Goal: Check status: Check status

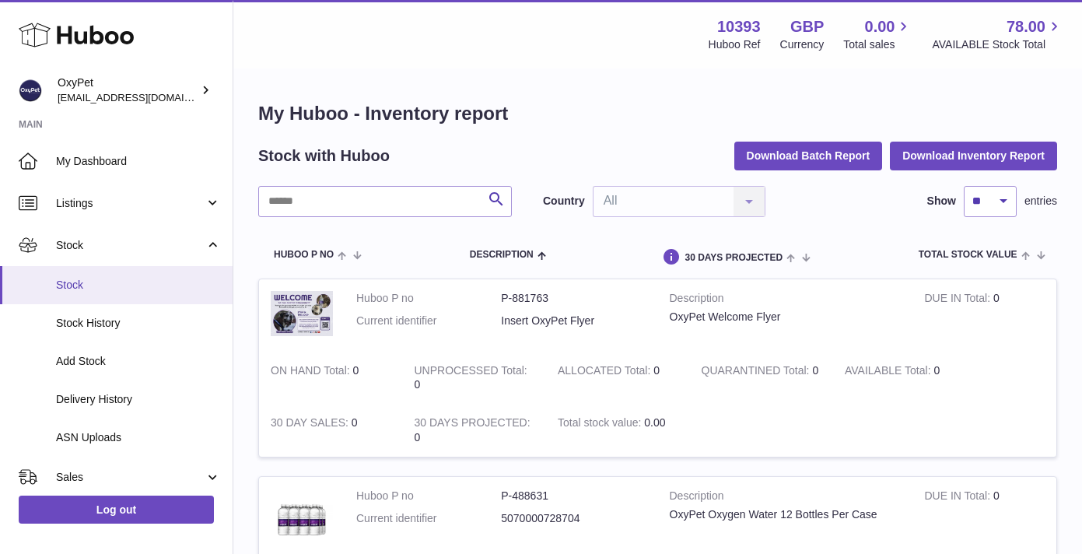
scroll to position [263, 0]
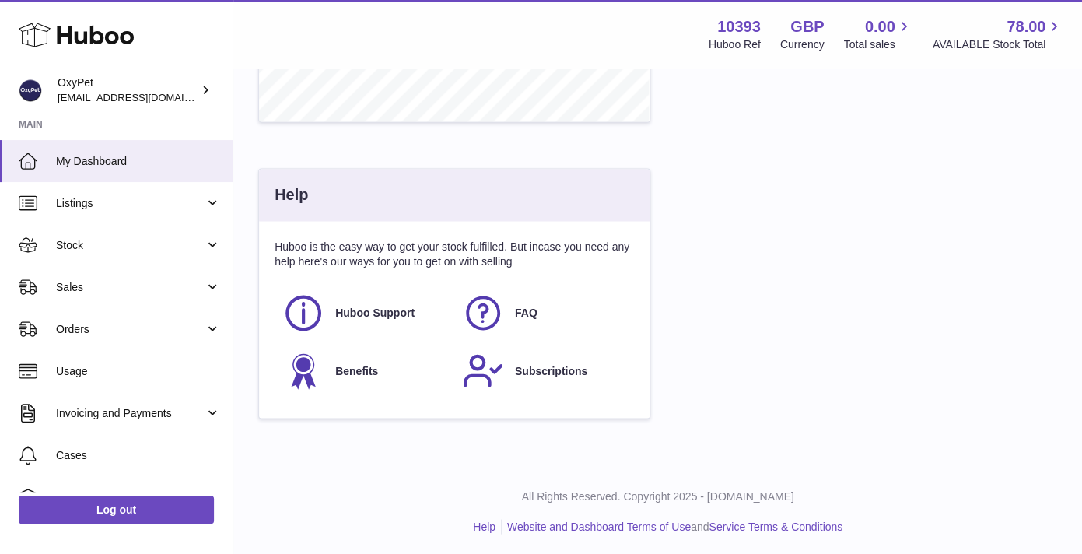
scroll to position [766, 0]
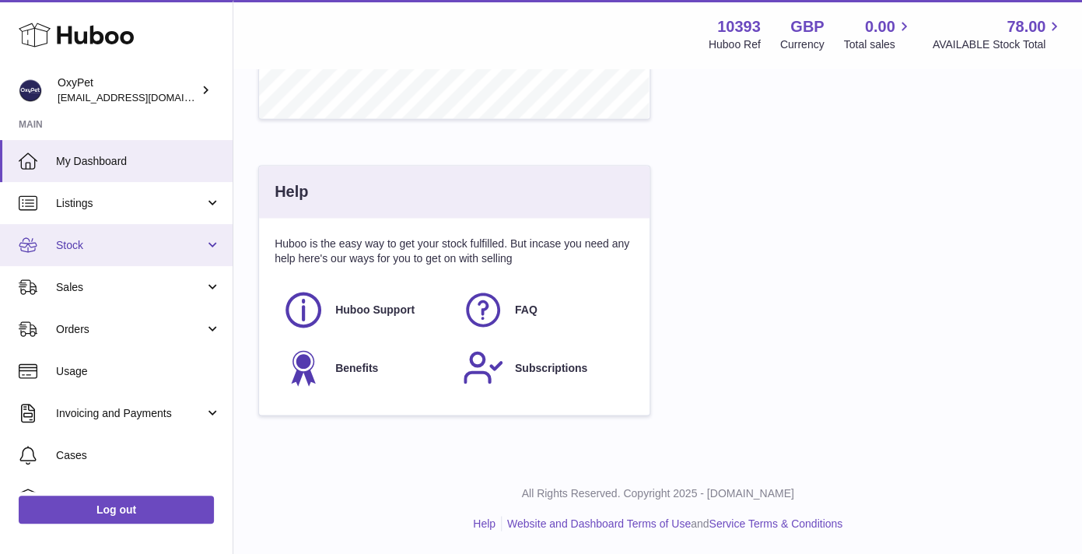
click at [157, 250] on span "Stock" at bounding box center [130, 245] width 149 height 15
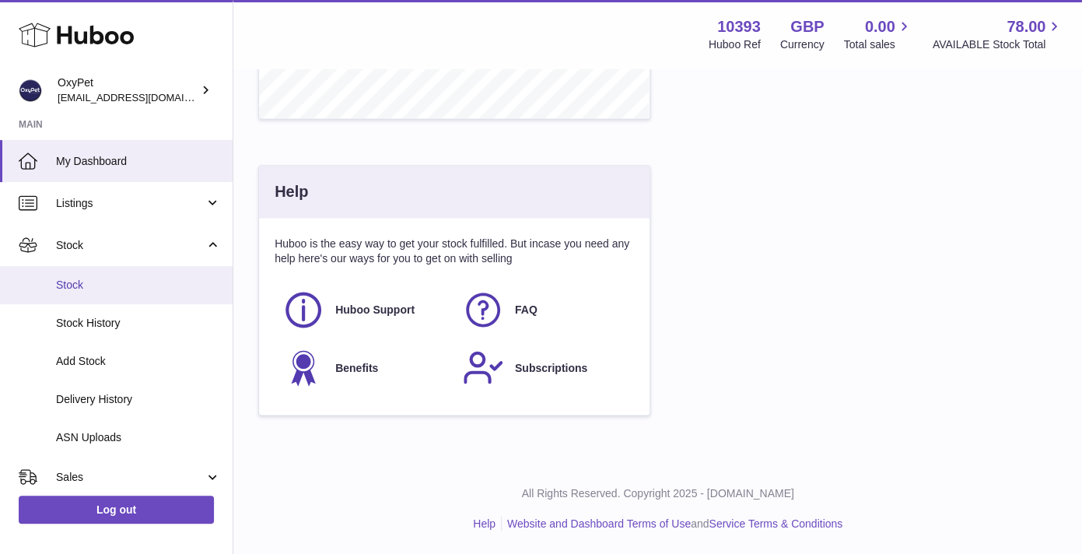
click at [158, 291] on span "Stock" at bounding box center [138, 285] width 165 height 15
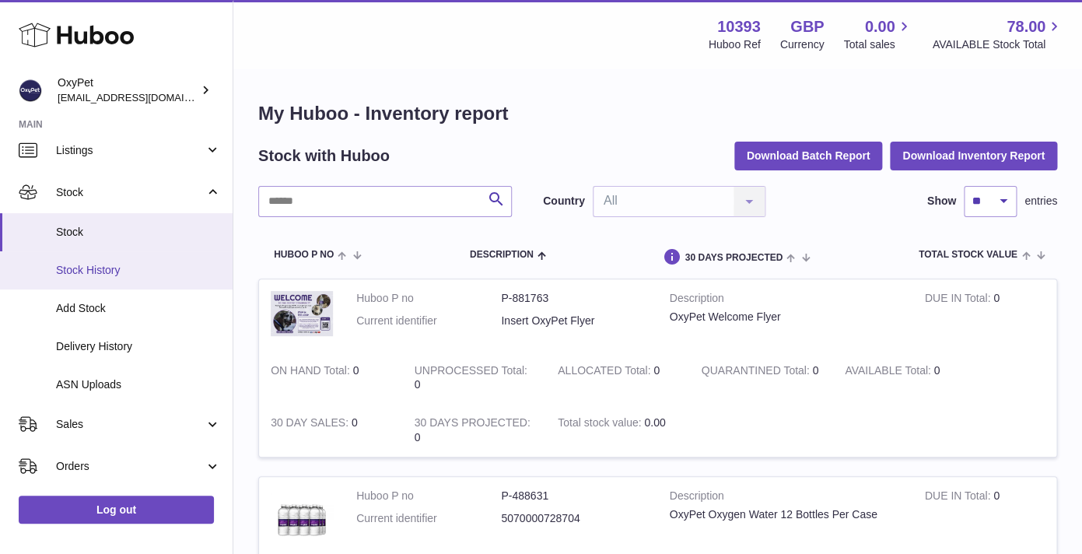
scroll to position [58, 0]
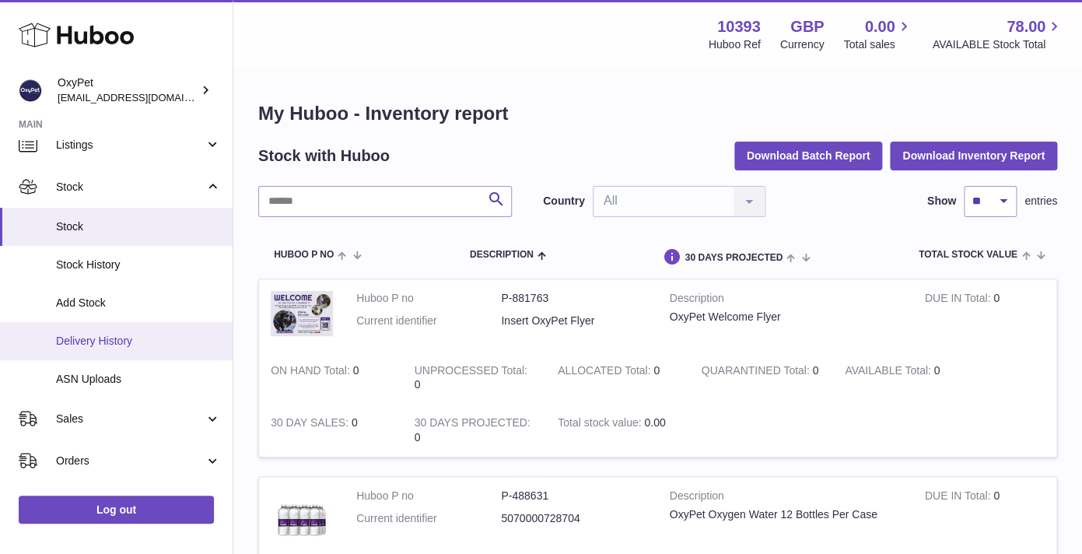
click at [163, 338] on span "Delivery History" at bounding box center [138, 341] width 165 height 15
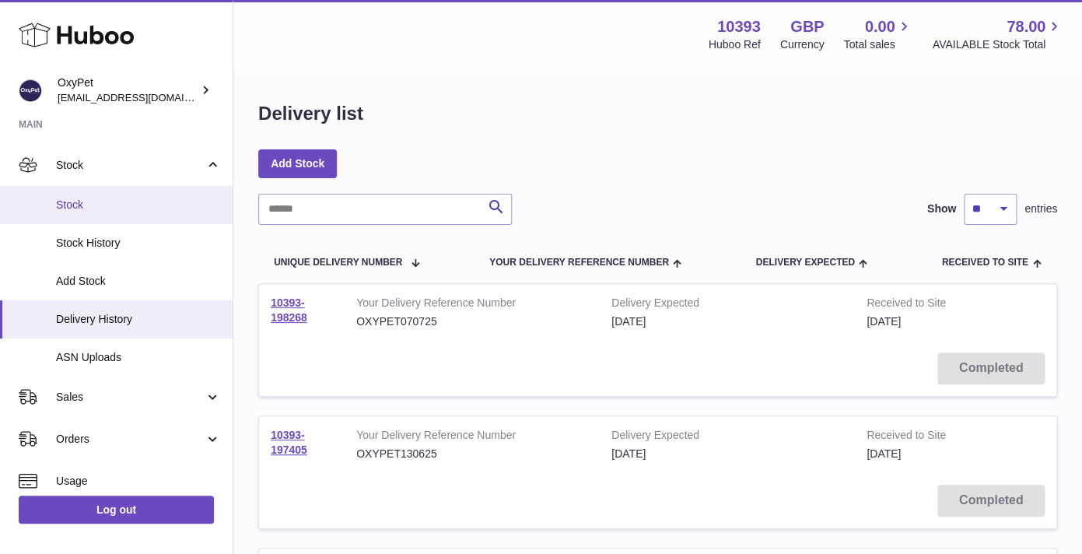
scroll to position [115, 0]
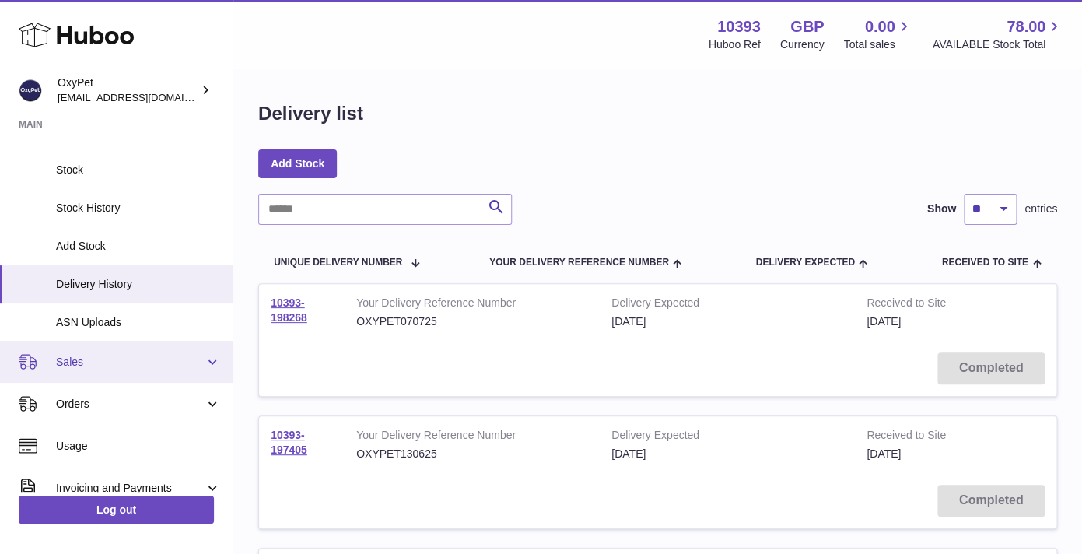
click at [96, 352] on link "Sales" at bounding box center [116, 362] width 233 height 42
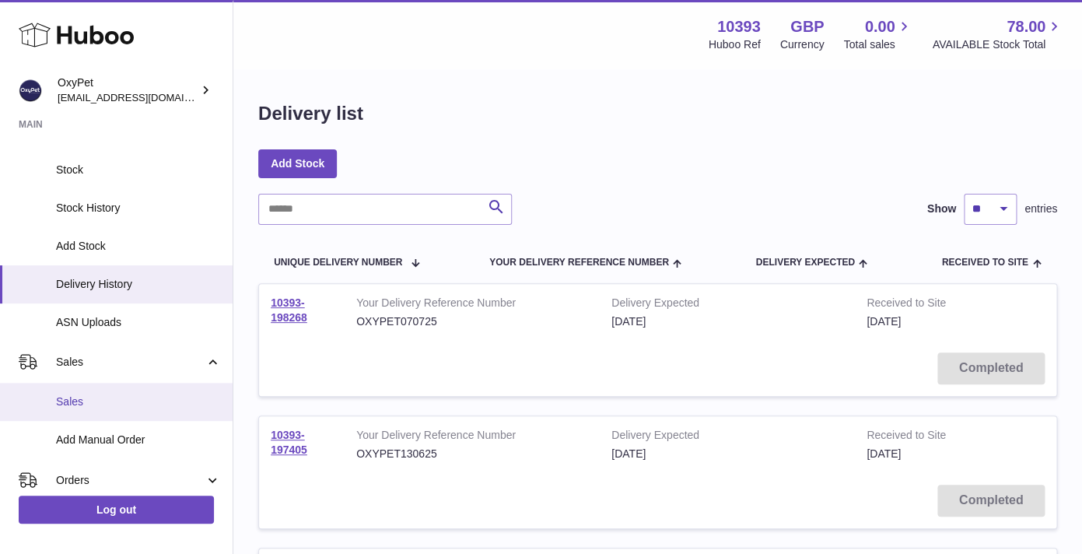
click at [81, 406] on span "Sales" at bounding box center [138, 402] width 165 height 15
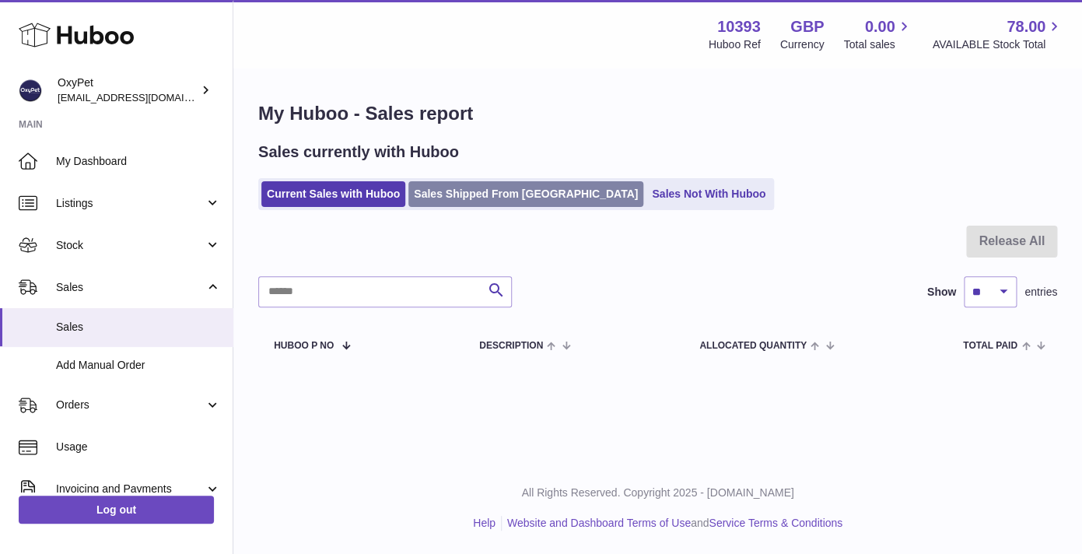
click at [503, 199] on link "Sales Shipped From [GEOGRAPHIC_DATA]" at bounding box center [526, 194] width 235 height 26
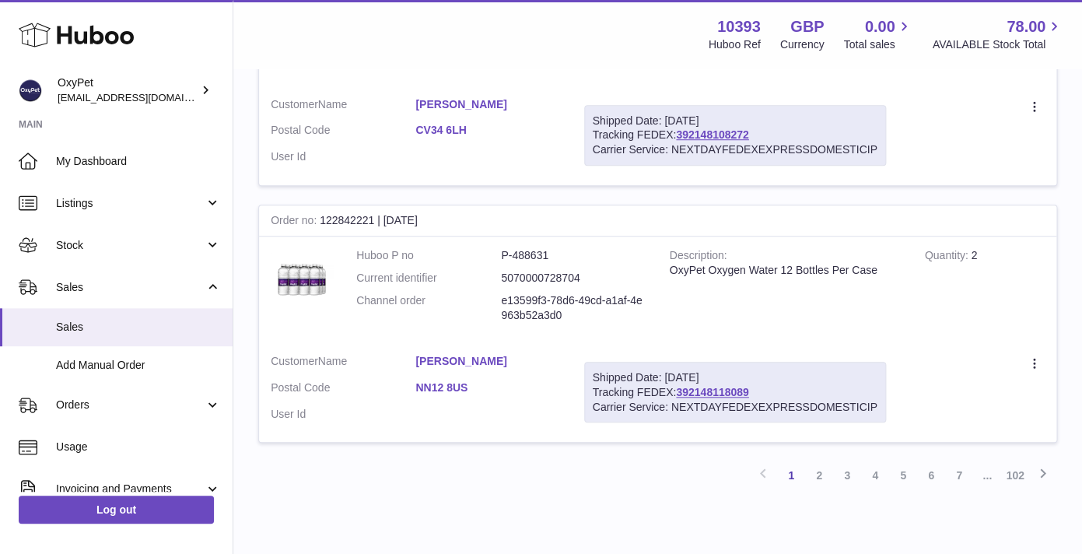
scroll to position [2454, 0]
click at [819, 477] on link "2" at bounding box center [819, 474] width 28 height 28
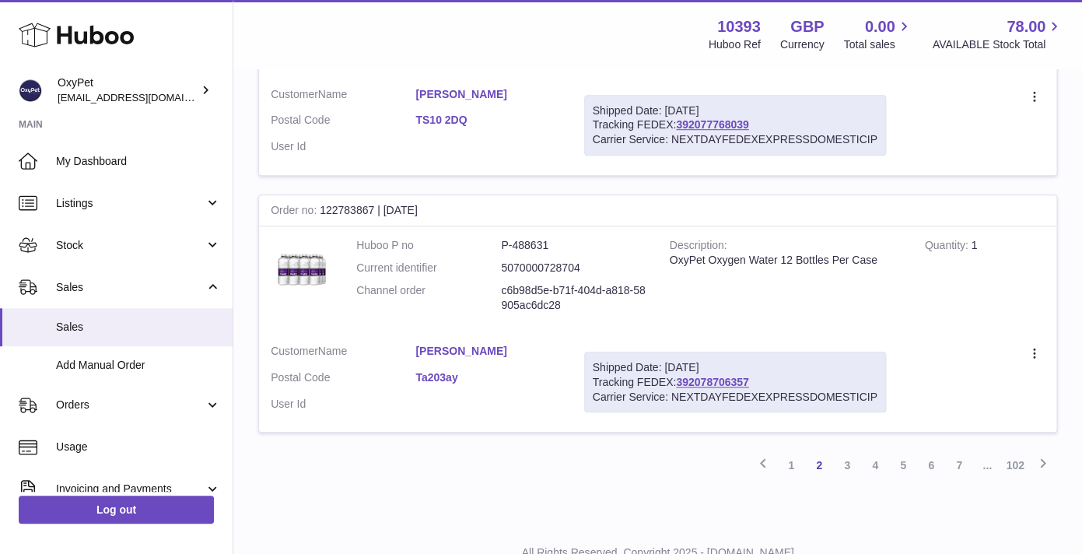
scroll to position [2523, 0]
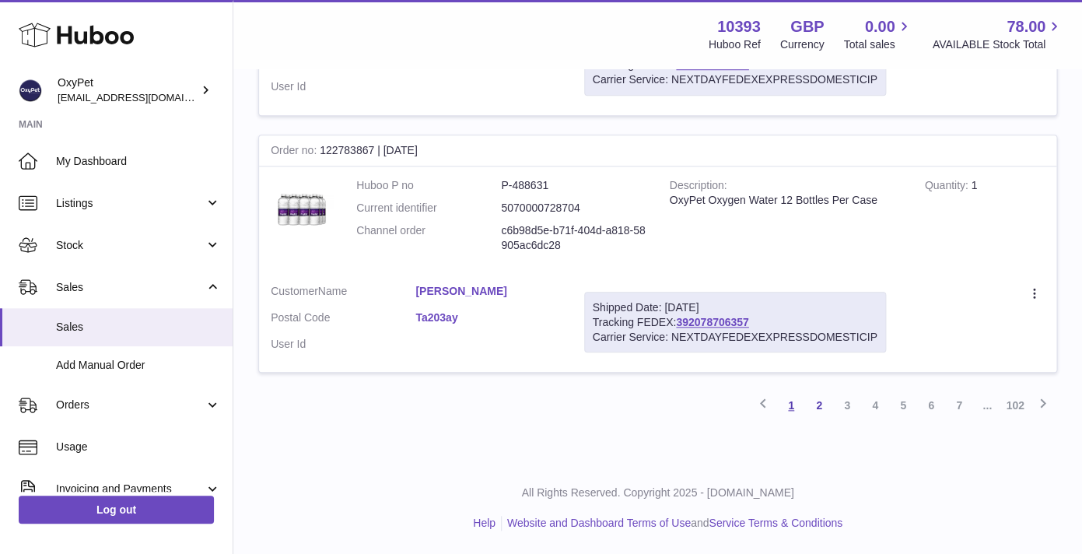
click at [791, 408] on link "1" at bounding box center [791, 405] width 28 height 28
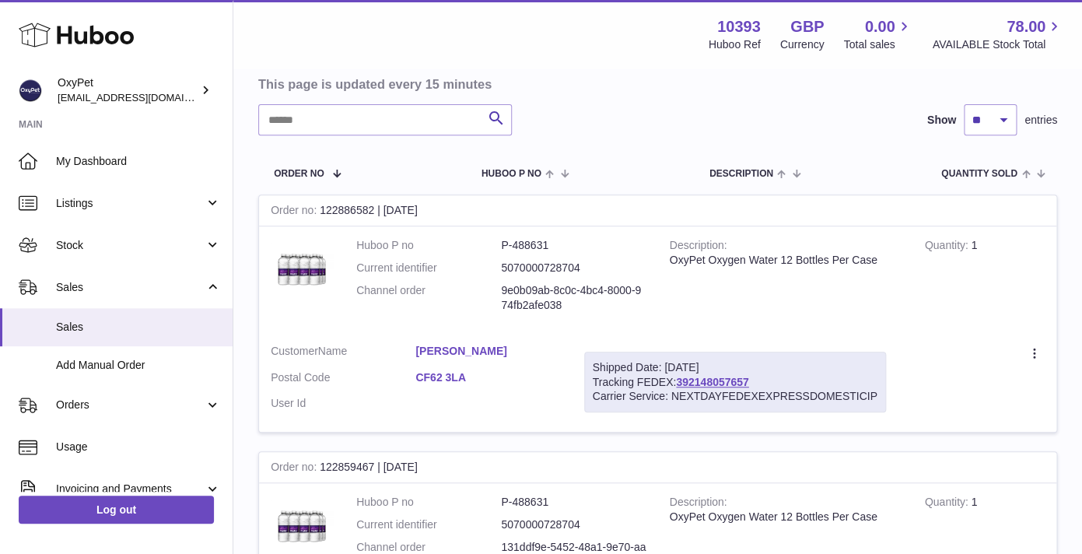
scroll to position [151, 0]
click at [464, 347] on link "[PERSON_NAME]" at bounding box center [488, 350] width 145 height 15
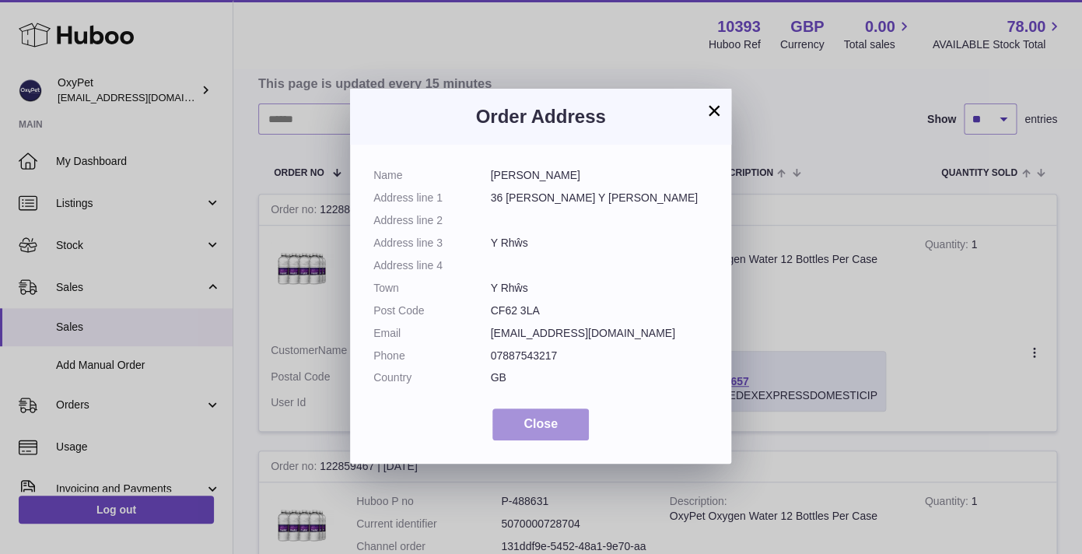
click at [543, 412] on button "Close" at bounding box center [541, 425] width 96 height 32
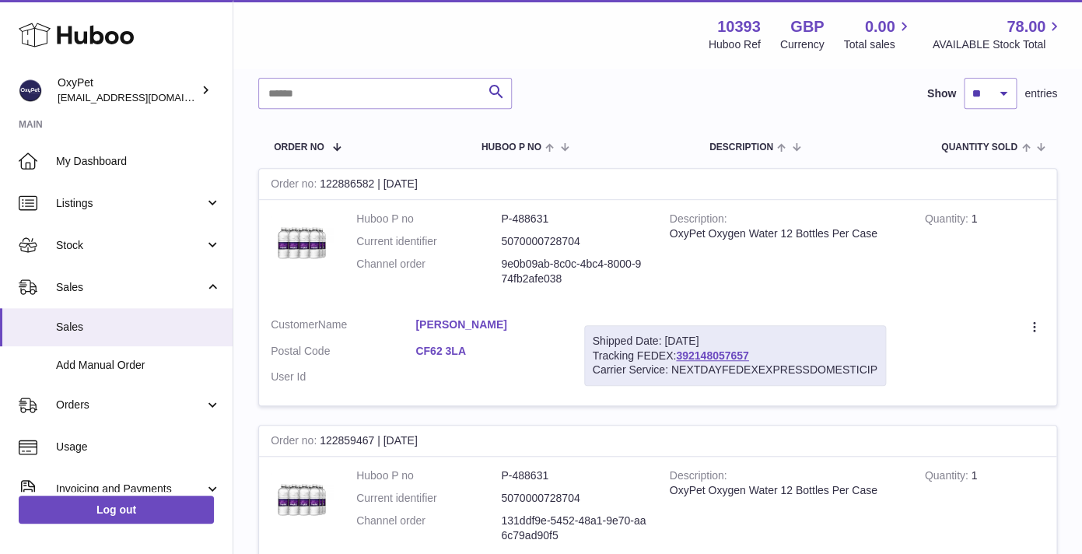
scroll to position [153, 0]
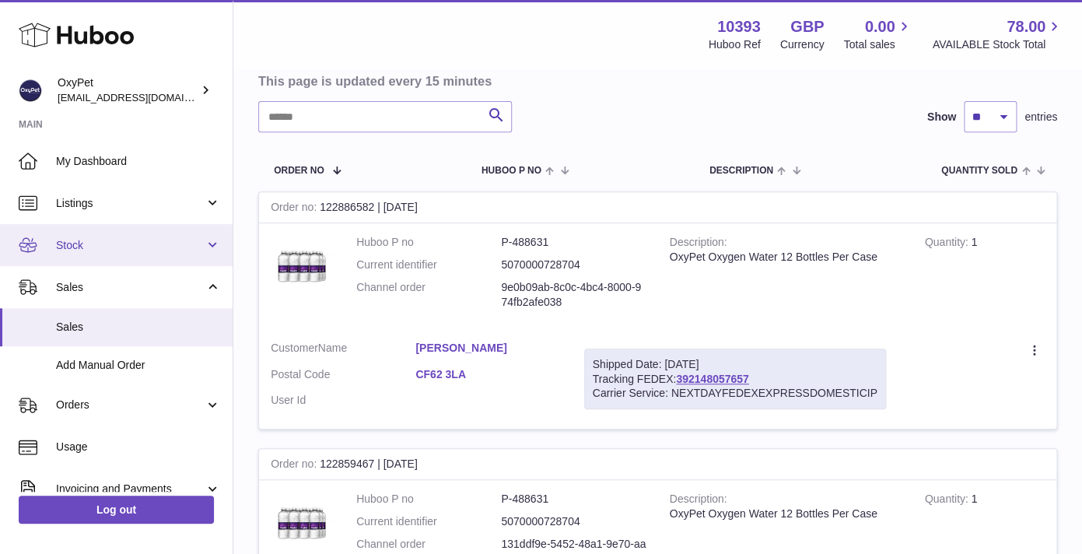
click at [123, 235] on link "Stock" at bounding box center [116, 245] width 233 height 42
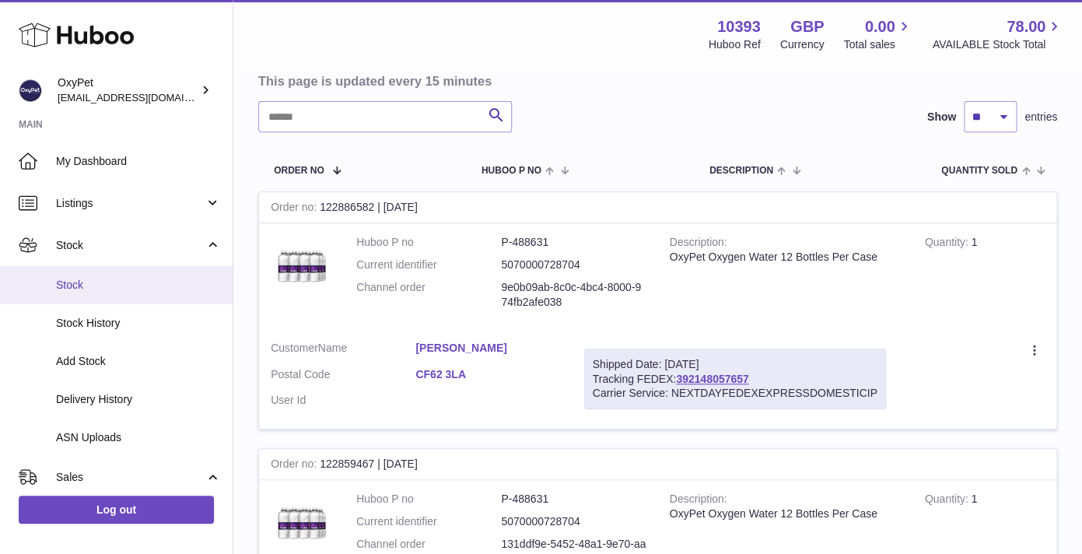
click at [120, 284] on span "Stock" at bounding box center [138, 285] width 165 height 15
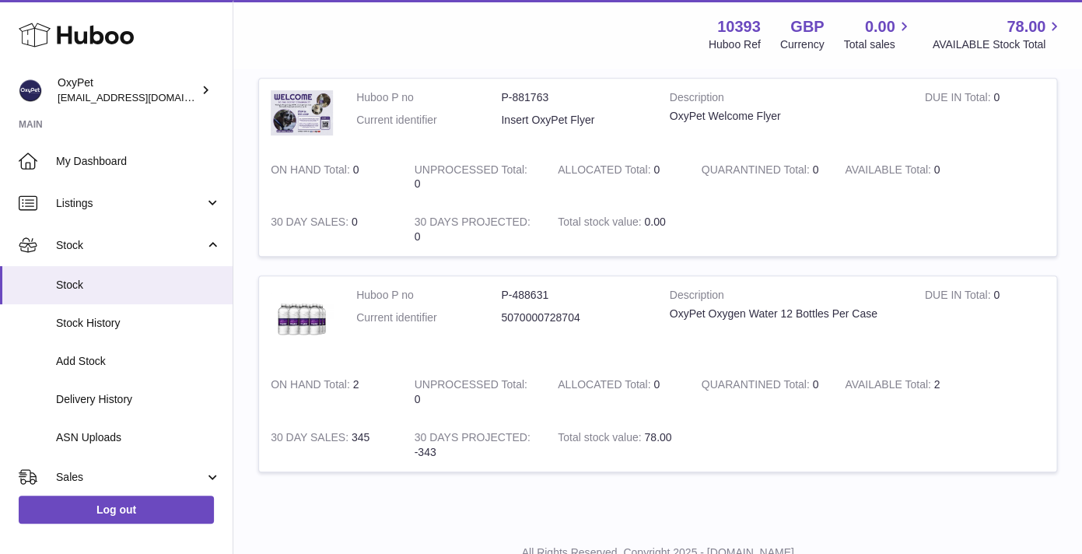
scroll to position [263, 0]
